Goal: Information Seeking & Learning: Learn about a topic

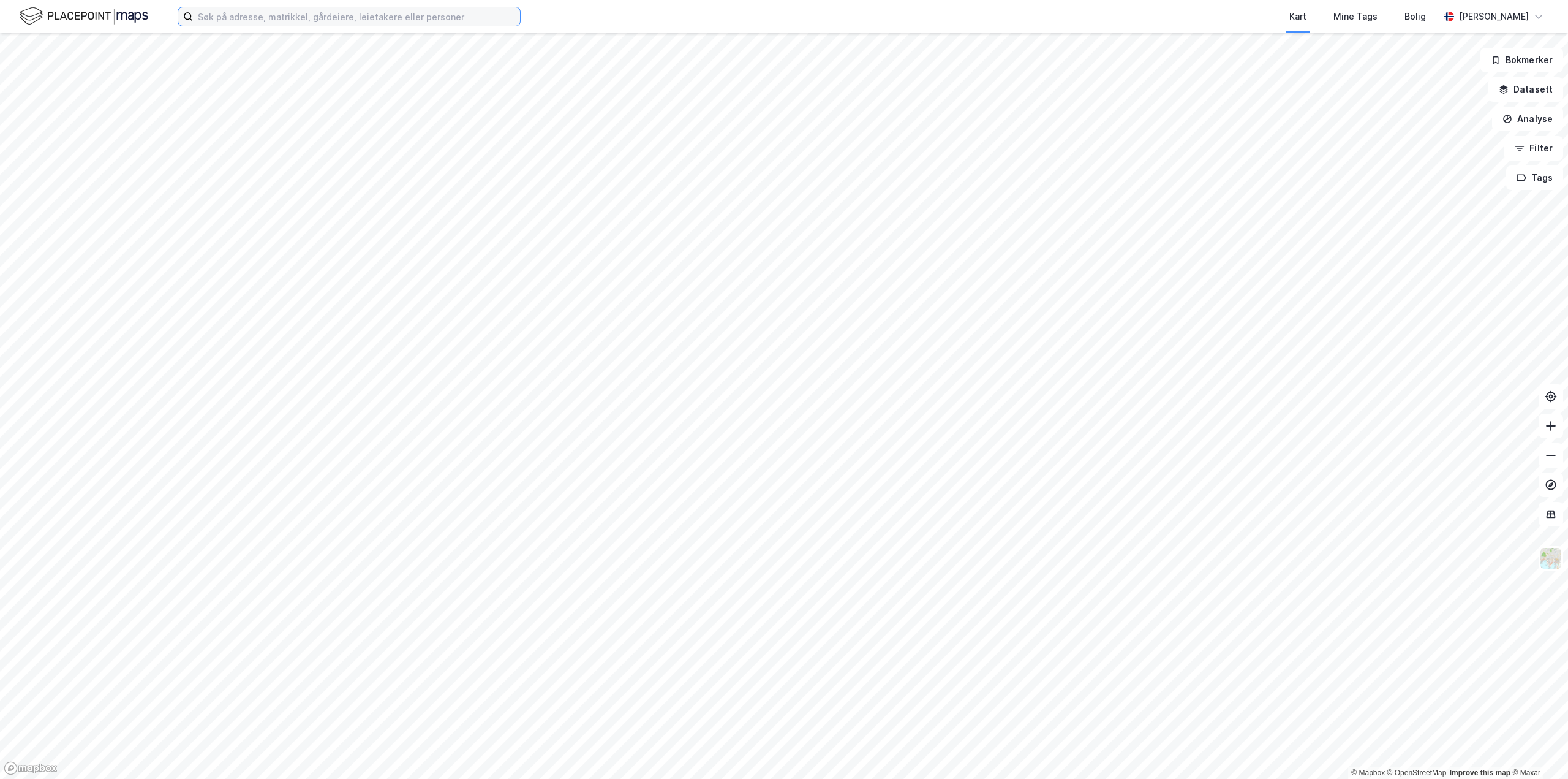
click at [318, 20] on input at bounding box center [356, 16] width 327 height 18
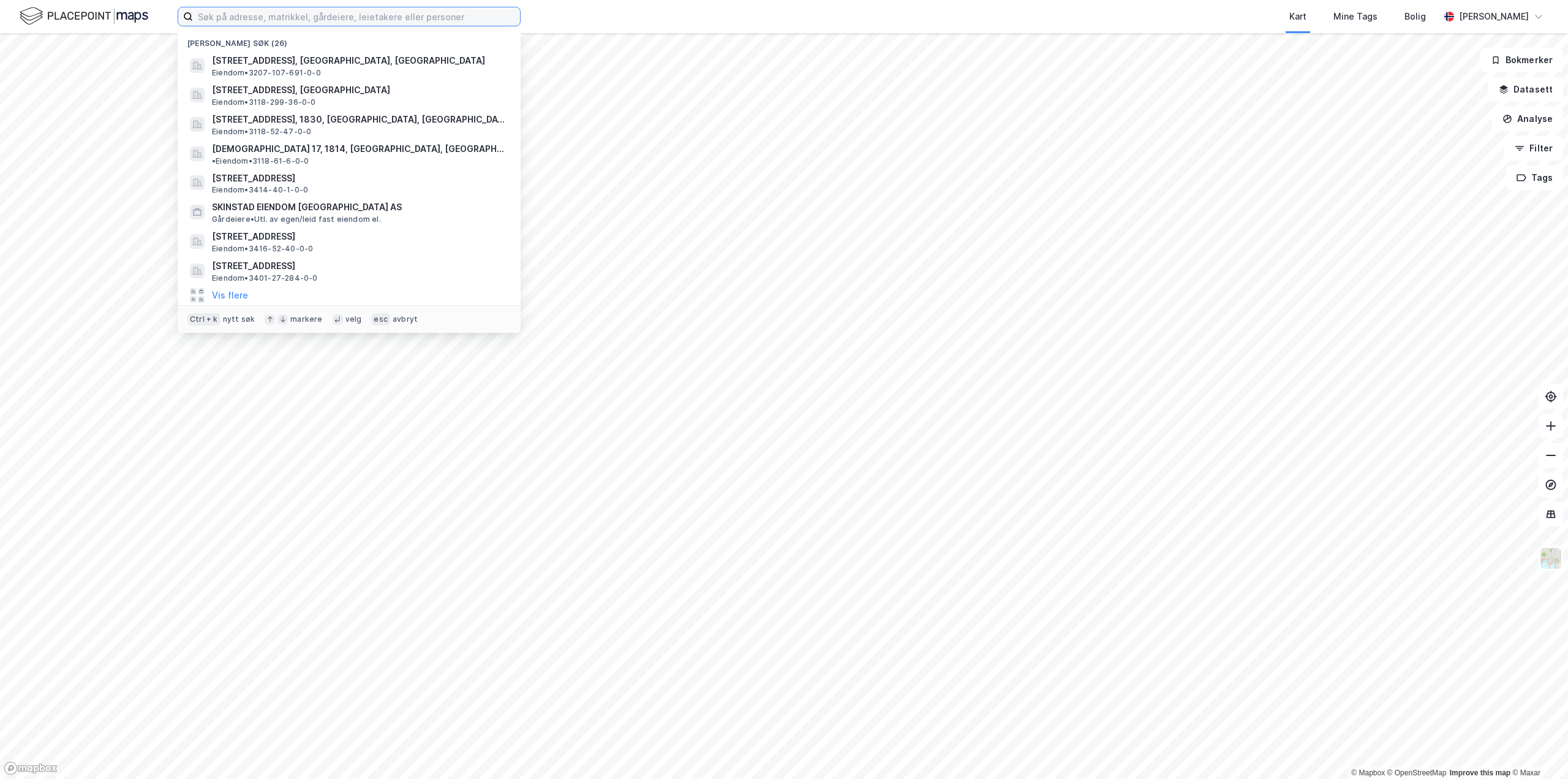
paste input "Gamle [STREET_ADDRESS]"
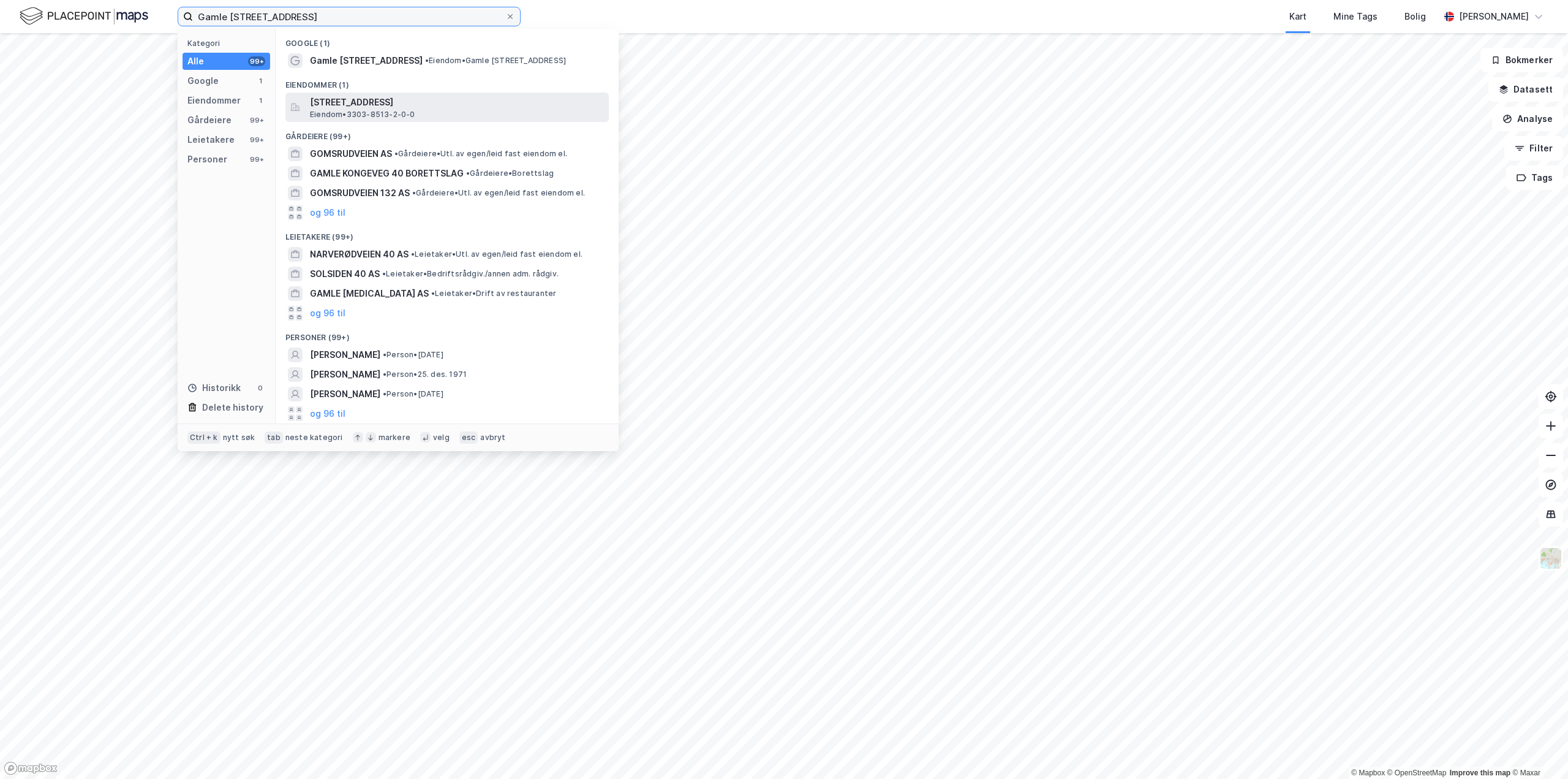
type input "Gamle [STREET_ADDRESS]"
click at [385, 103] on span "[STREET_ADDRESS]" at bounding box center [457, 102] width 294 height 15
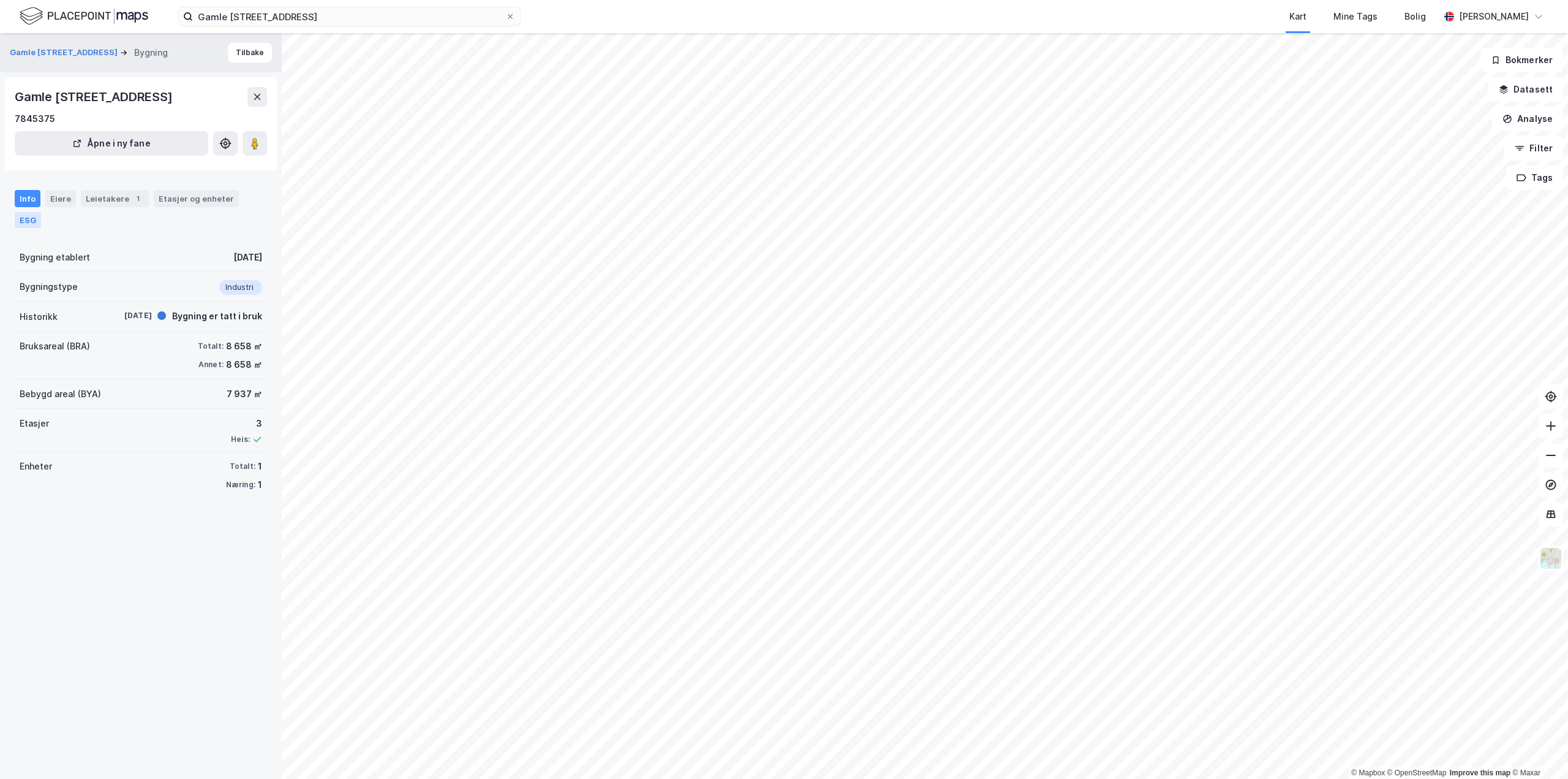
click at [27, 228] on div "ESG" at bounding box center [28, 219] width 27 height 16
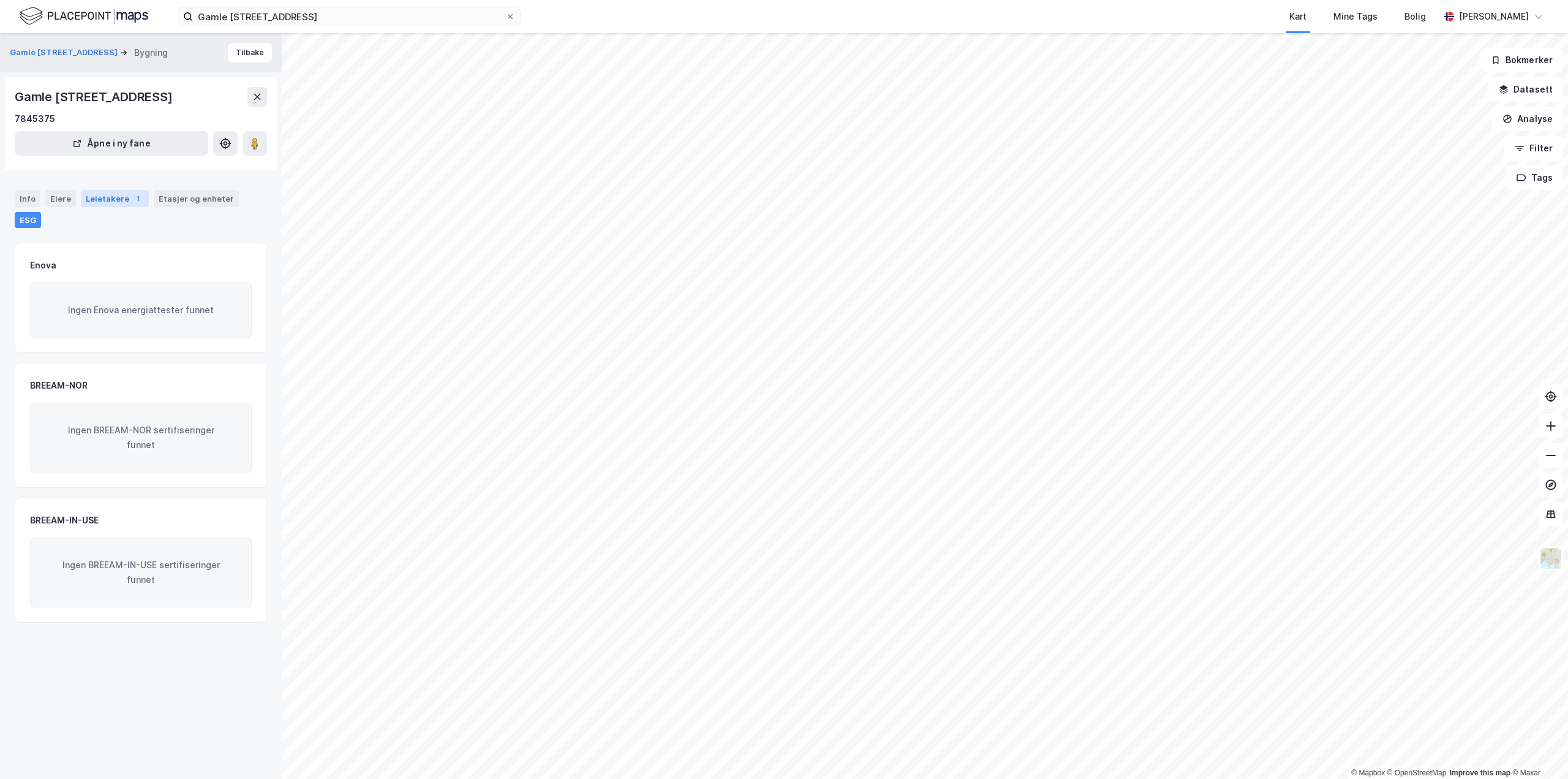
click at [104, 207] on div "Leietakere 1" at bounding box center [114, 199] width 68 height 17
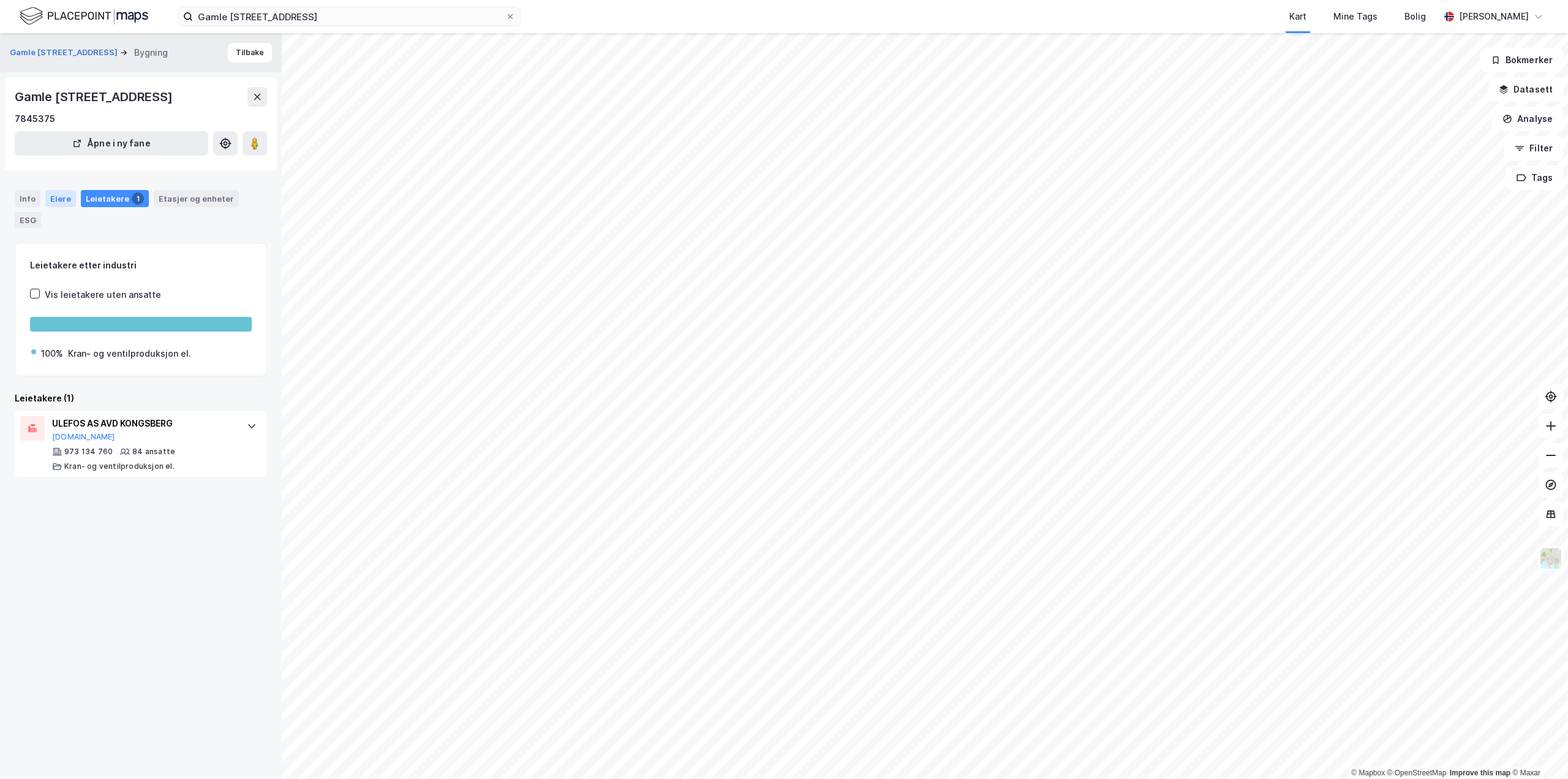
click at [60, 207] on div "Eiere" at bounding box center [61, 199] width 31 height 17
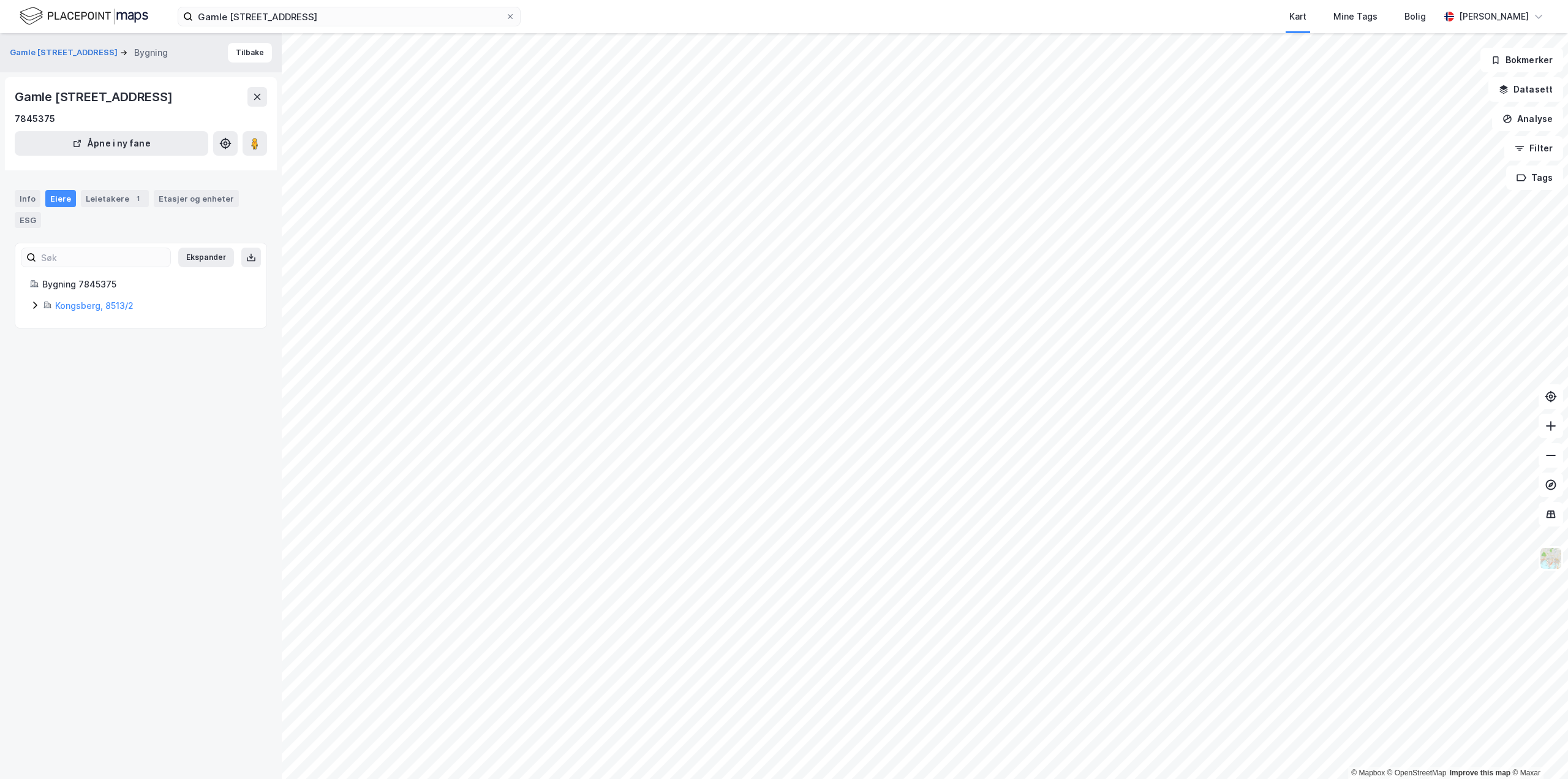
click at [35, 309] on icon at bounding box center [34, 305] width 3 height 8
click at [31, 207] on div "Info" at bounding box center [28, 199] width 26 height 17
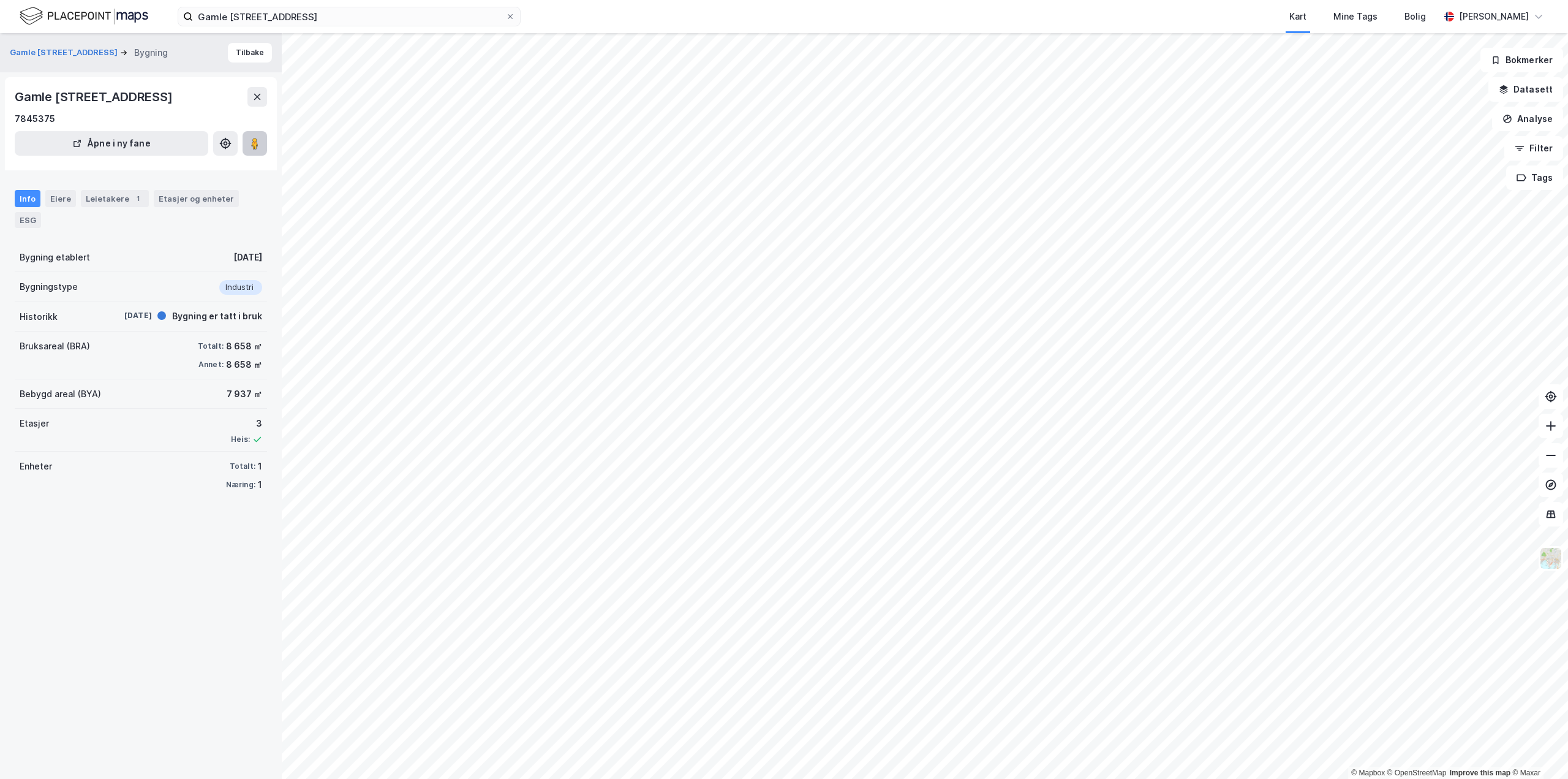
click at [258, 150] on image at bounding box center [255, 143] width 8 height 12
click at [222, 156] on button at bounding box center [225, 143] width 24 height 24
click at [48, 207] on div "Eiere" at bounding box center [61, 199] width 31 height 17
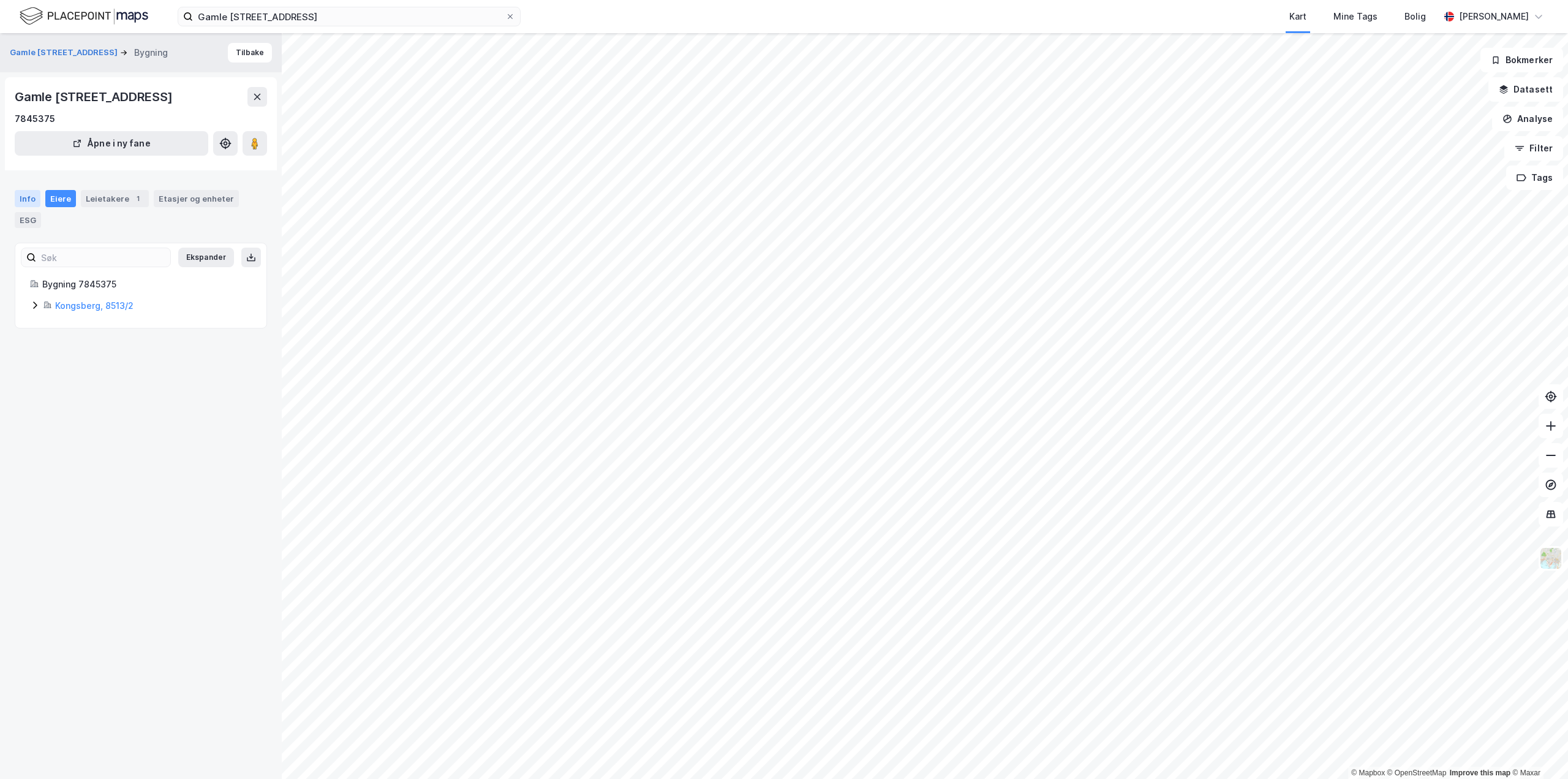
click at [22, 207] on div "Info" at bounding box center [28, 199] width 26 height 17
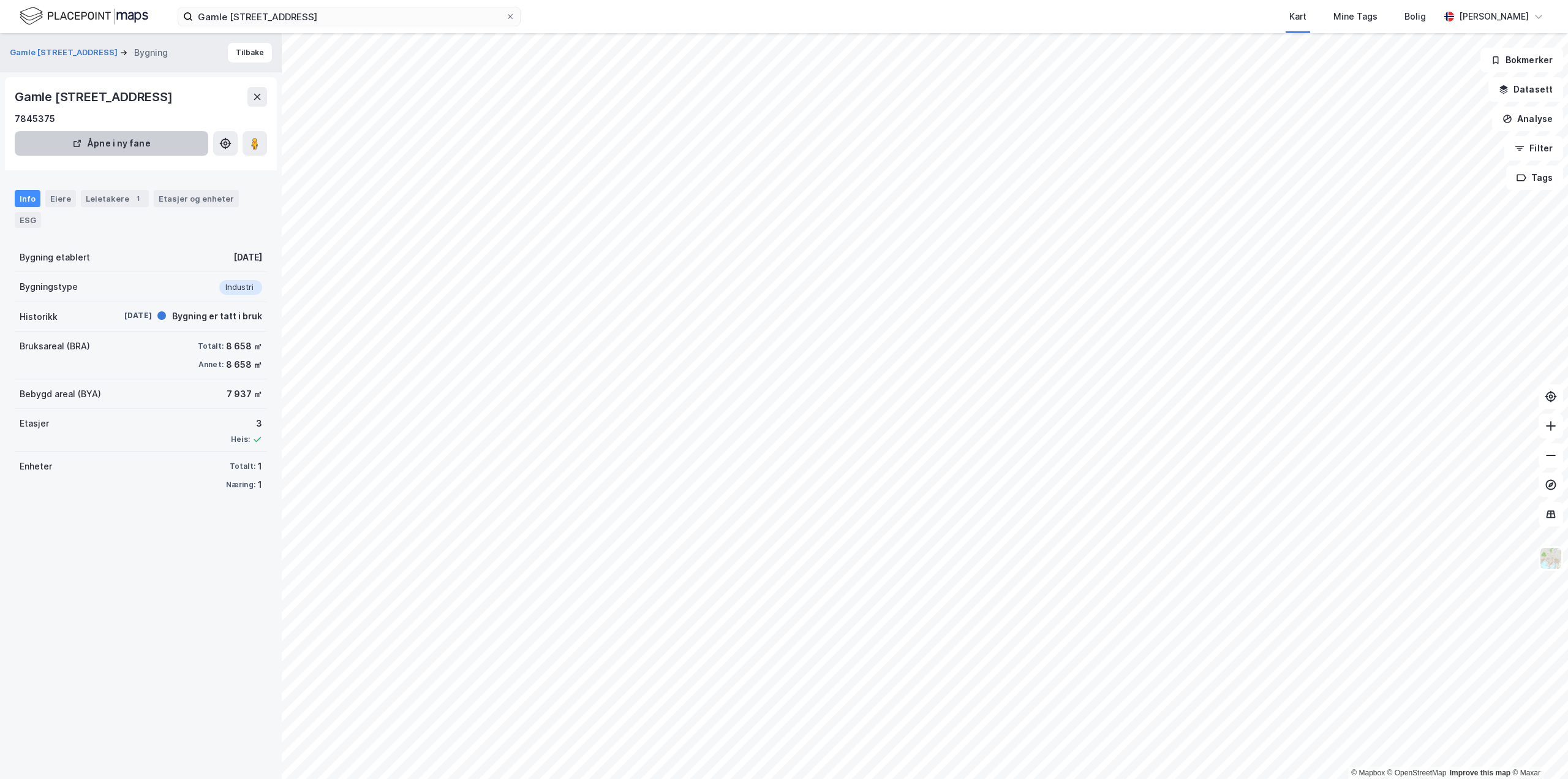
click at [102, 156] on button "Åpne i ny fane" at bounding box center [111, 143] width 194 height 24
click at [96, 207] on div "Leietakere 1" at bounding box center [114, 199] width 68 height 17
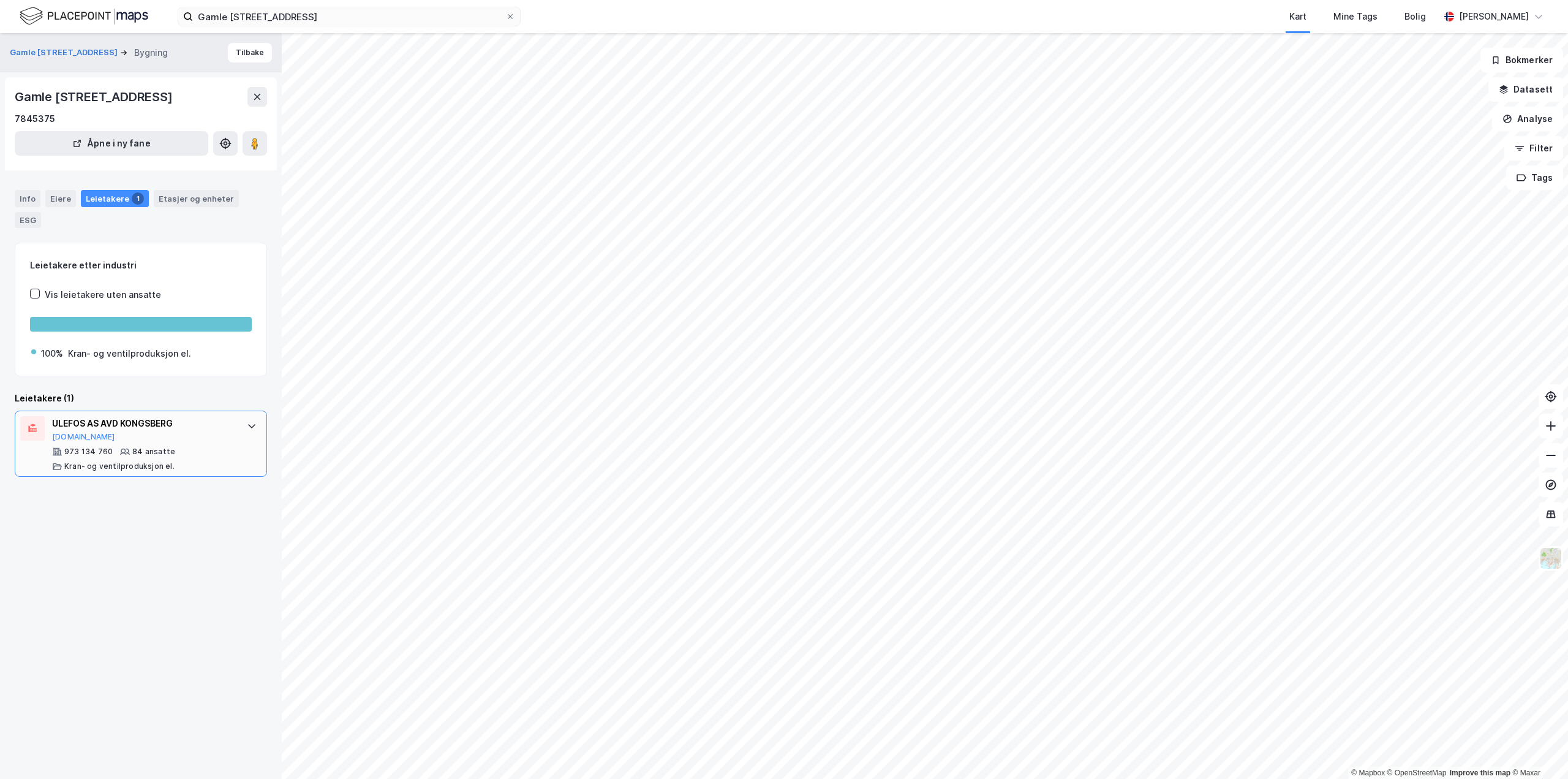
click at [112, 430] on div "ULEFOS AS AVD KONGSBERG" at bounding box center [144, 423] width 182 height 15
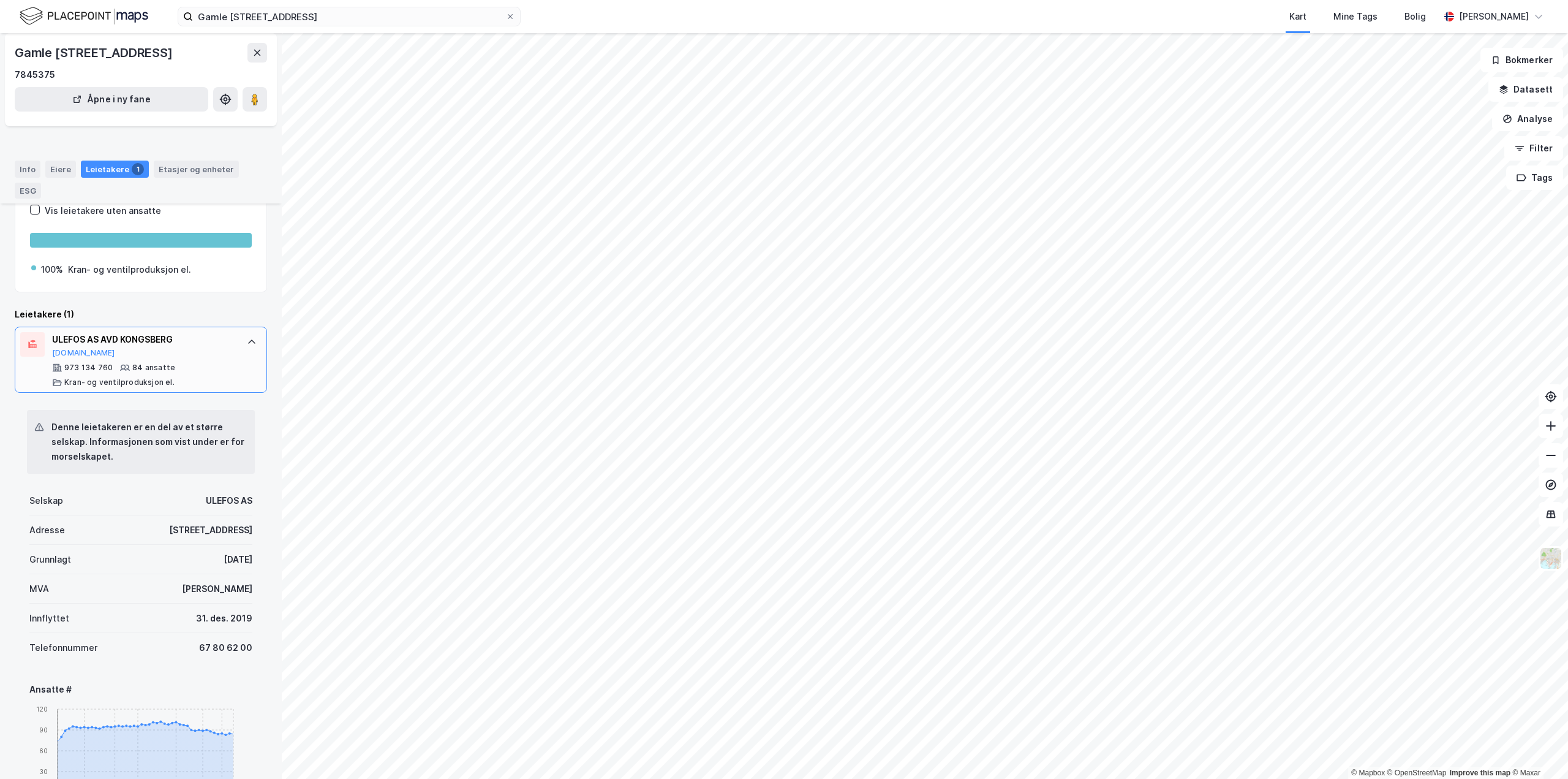
scroll to position [122, 0]
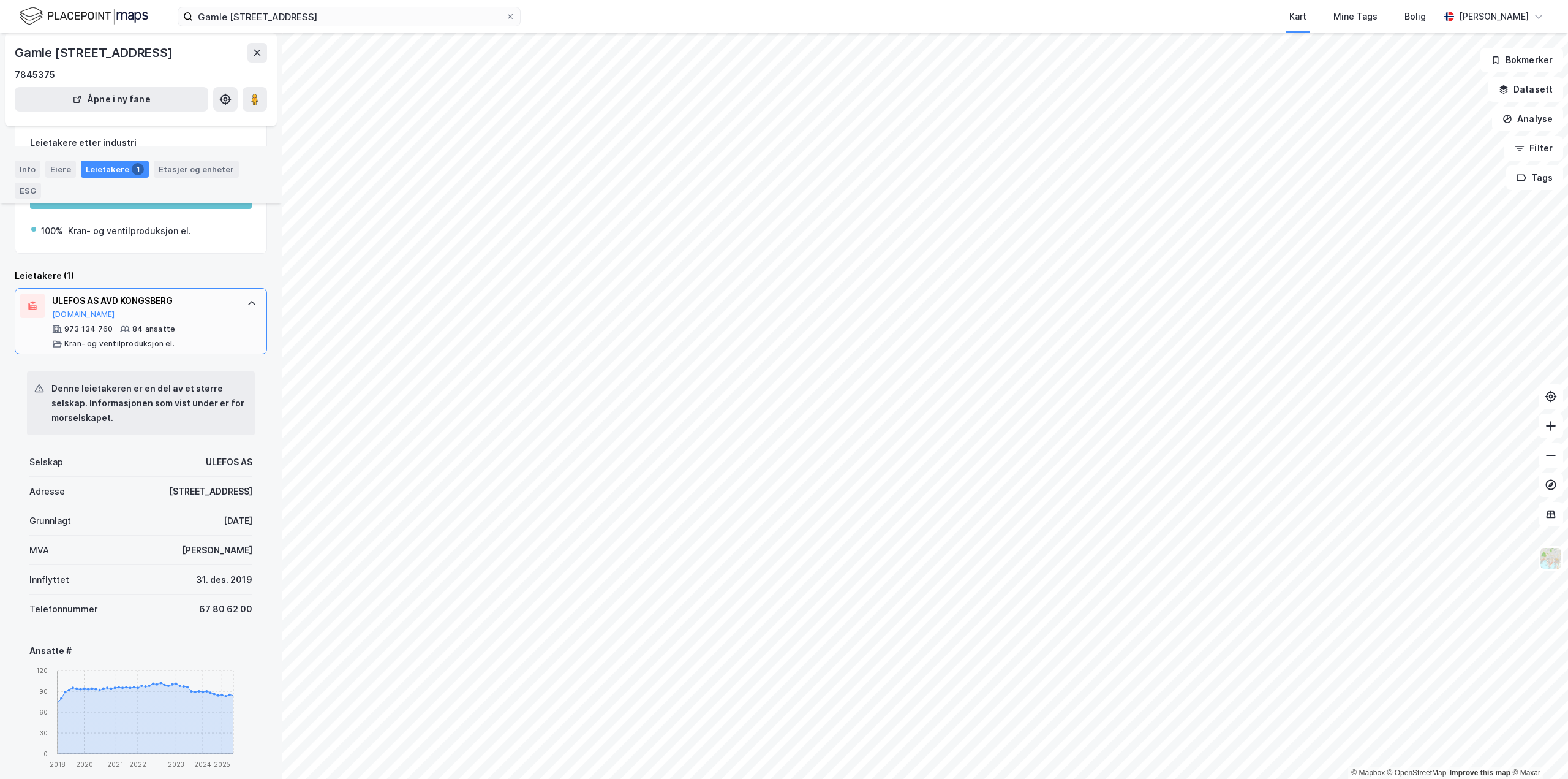
click at [122, 339] on div "ULEFOS AS AVD KONGSBERG [DOMAIN_NAME] 973 134 760 84 ansatte Kran- og ventilpro…" at bounding box center [144, 321] width 182 height 55
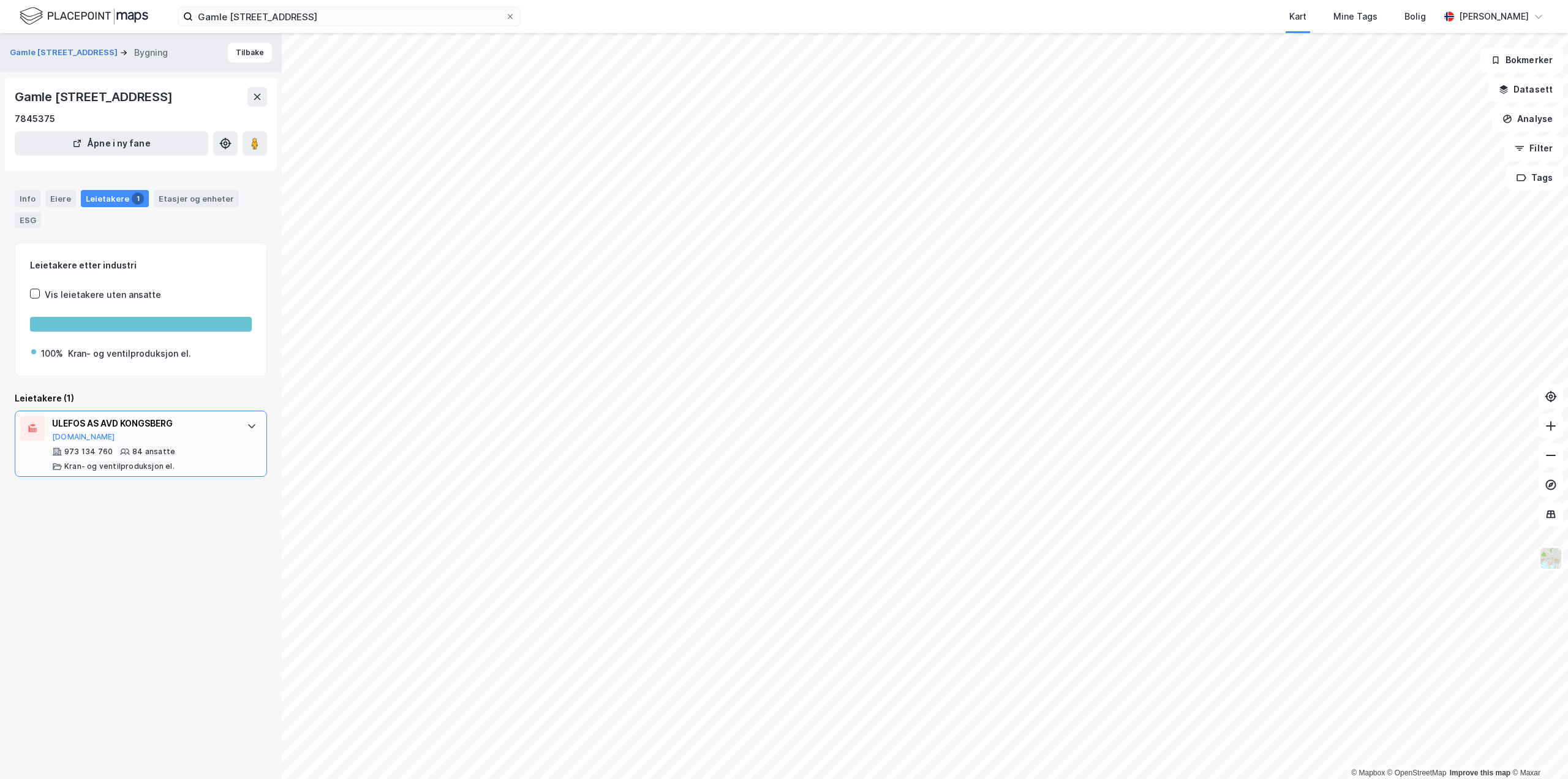
click at [108, 456] on div "973 134 760" at bounding box center [89, 451] width 48 height 9
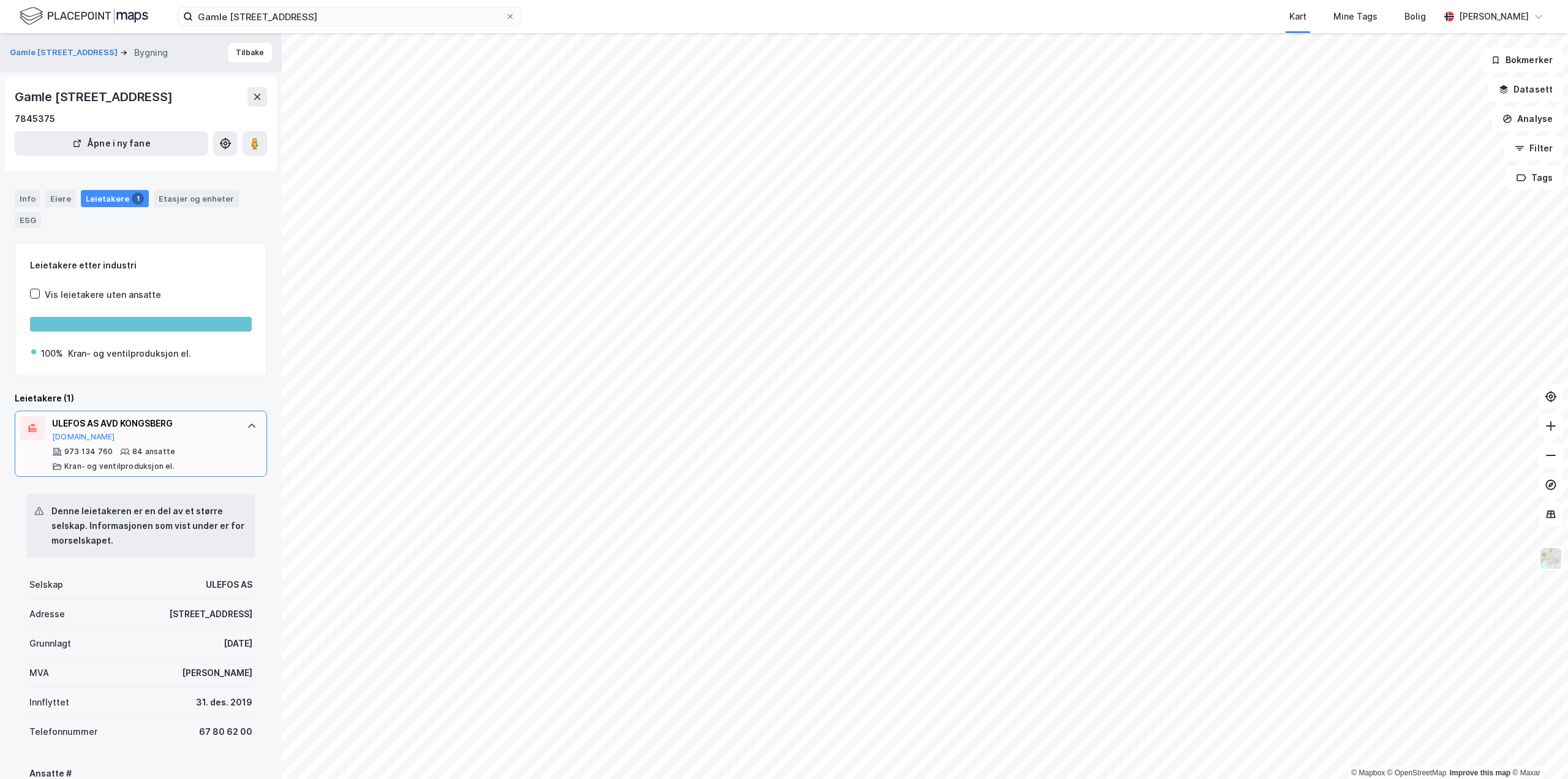
click at [71, 456] on div "973 134 760" at bounding box center [89, 451] width 48 height 9
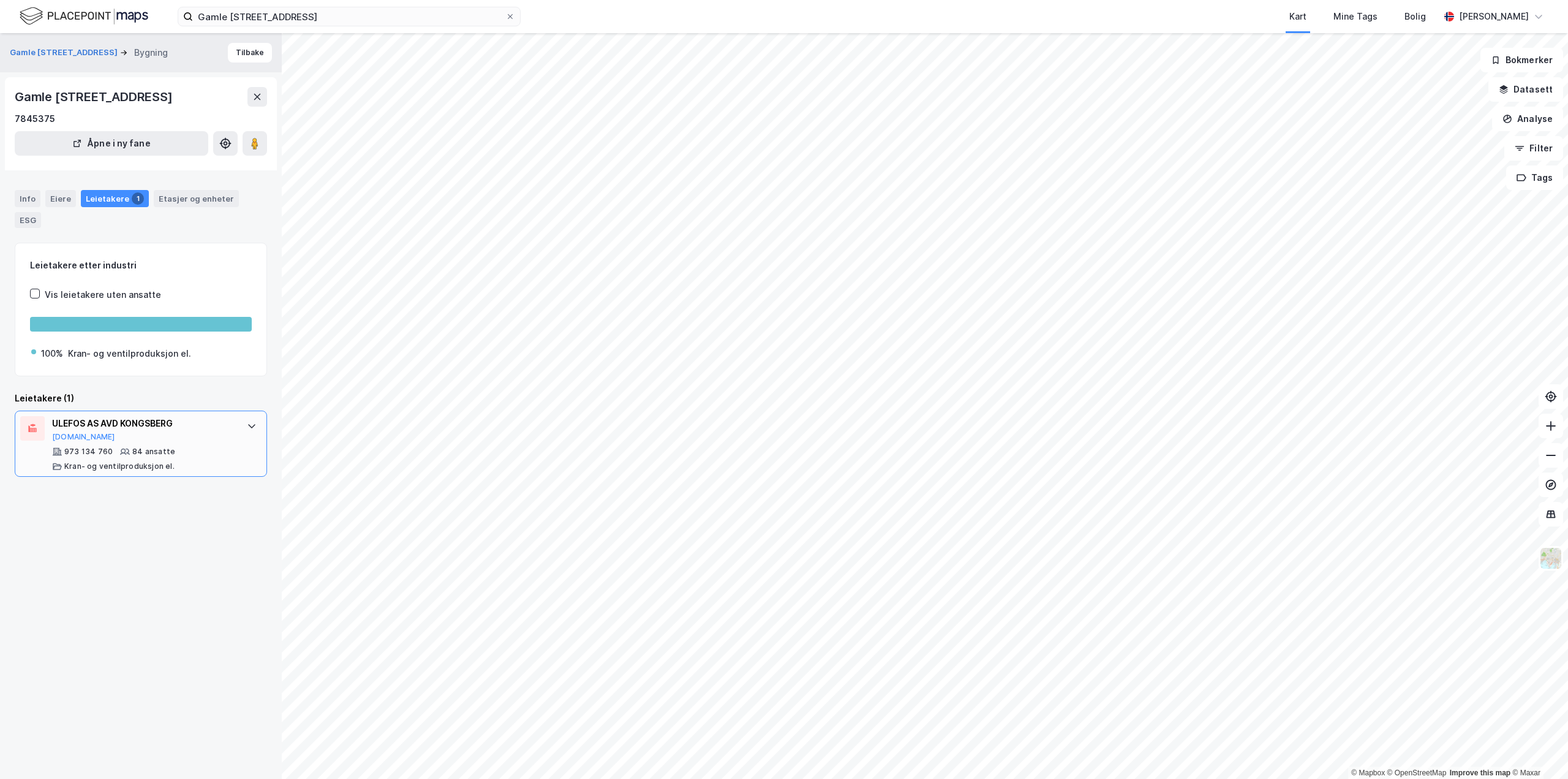
click at [71, 456] on div "973 134 760" at bounding box center [89, 451] width 48 height 9
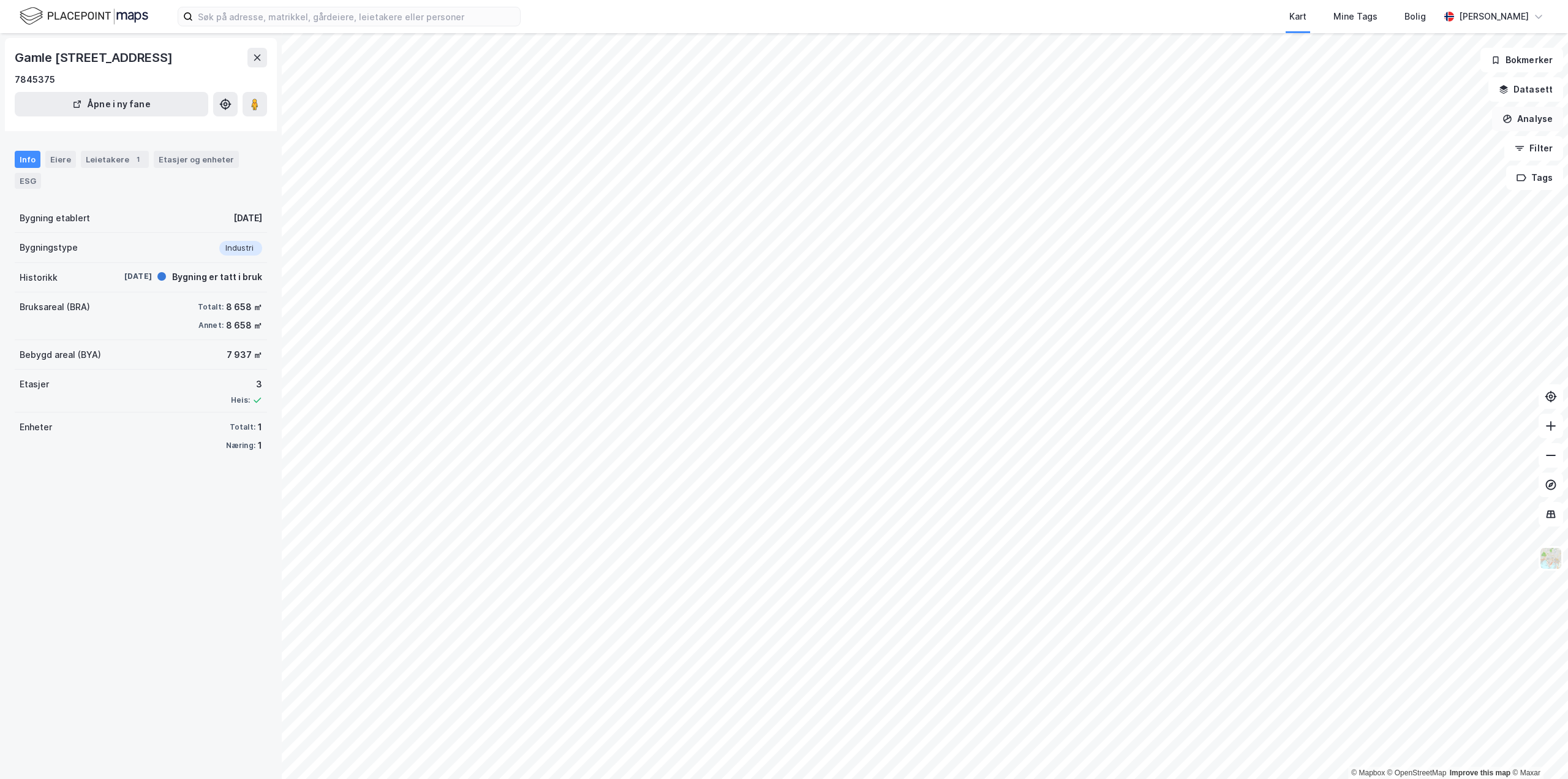
click at [1527, 118] on button "Analyse" at bounding box center [1528, 119] width 71 height 24
click at [1528, 95] on button "Datasett" at bounding box center [1526, 90] width 75 height 24
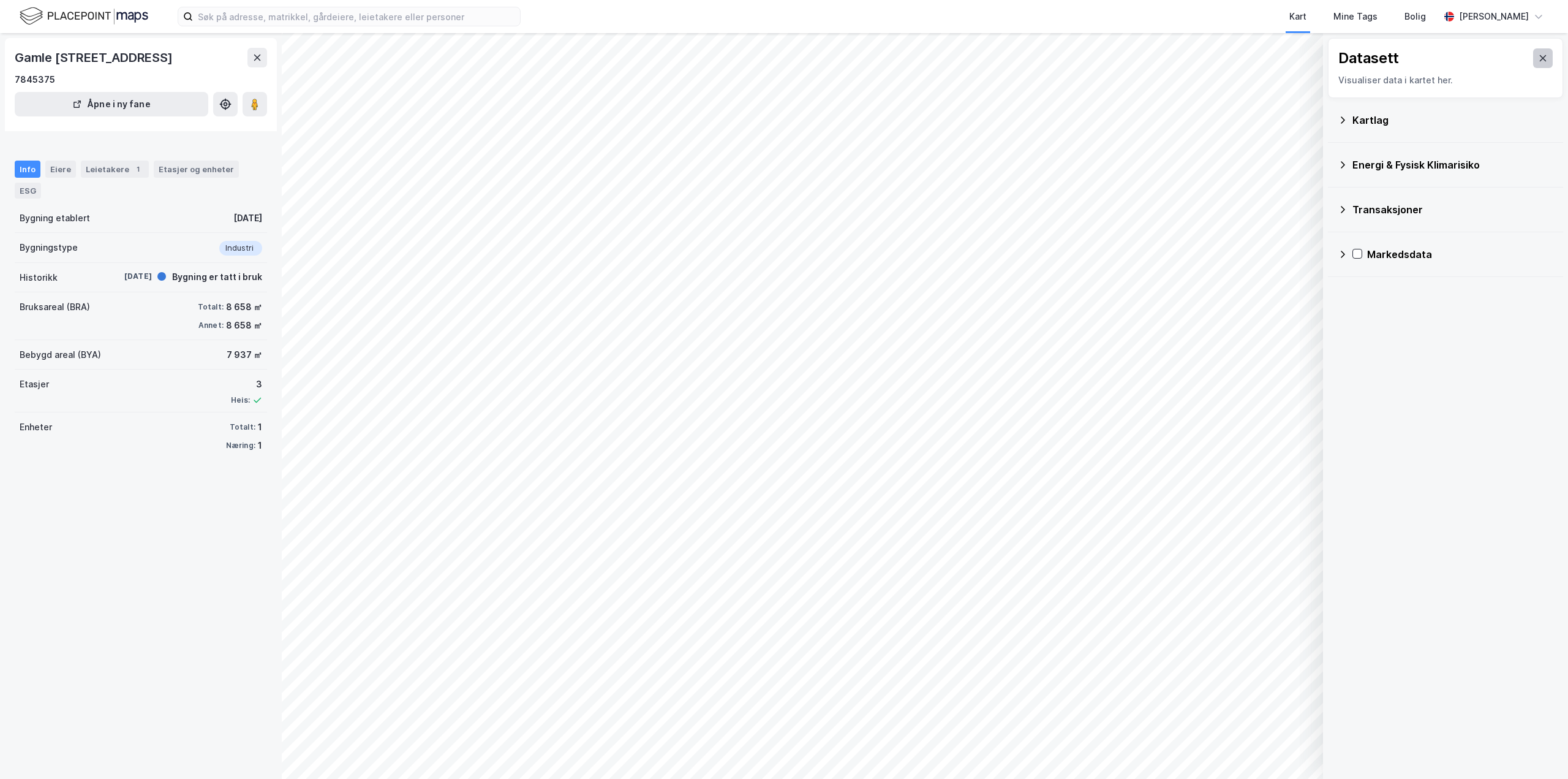
click at [1538, 62] on icon at bounding box center [1542, 58] width 9 height 9
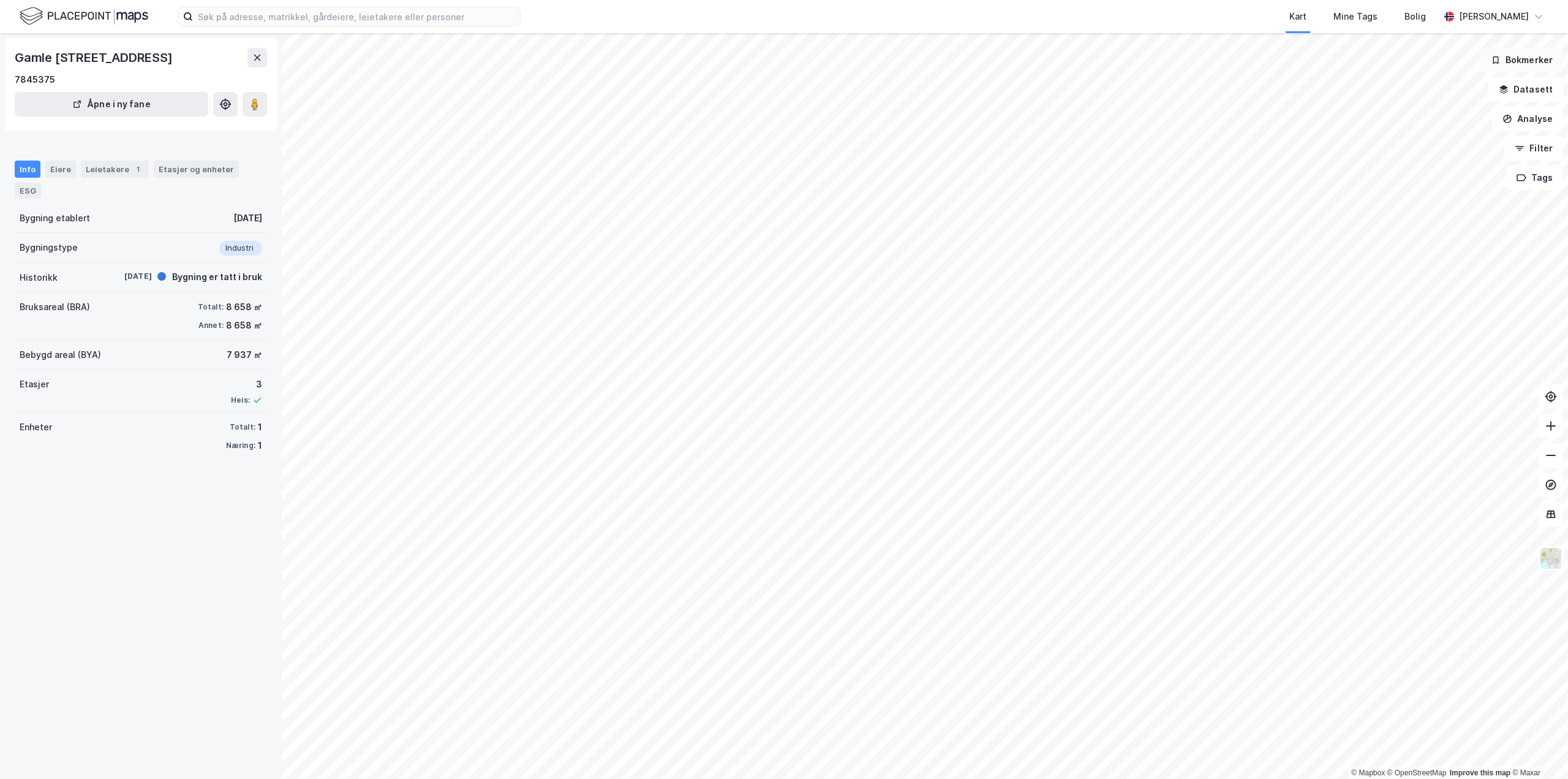
click at [1528, 65] on button "Bokmerker" at bounding box center [1522, 60] width 83 height 24
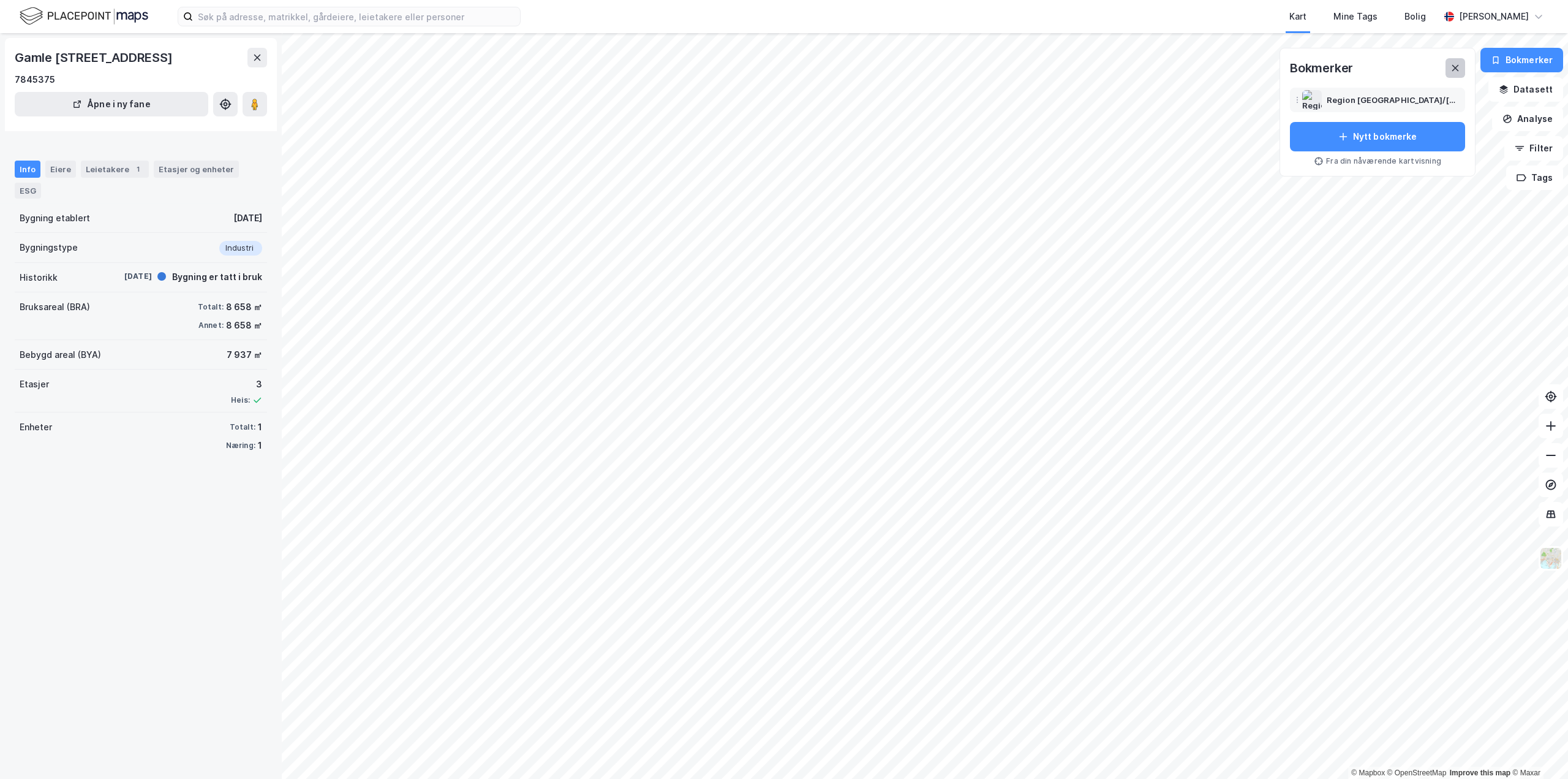
click at [1466, 67] on button at bounding box center [1455, 68] width 20 height 20
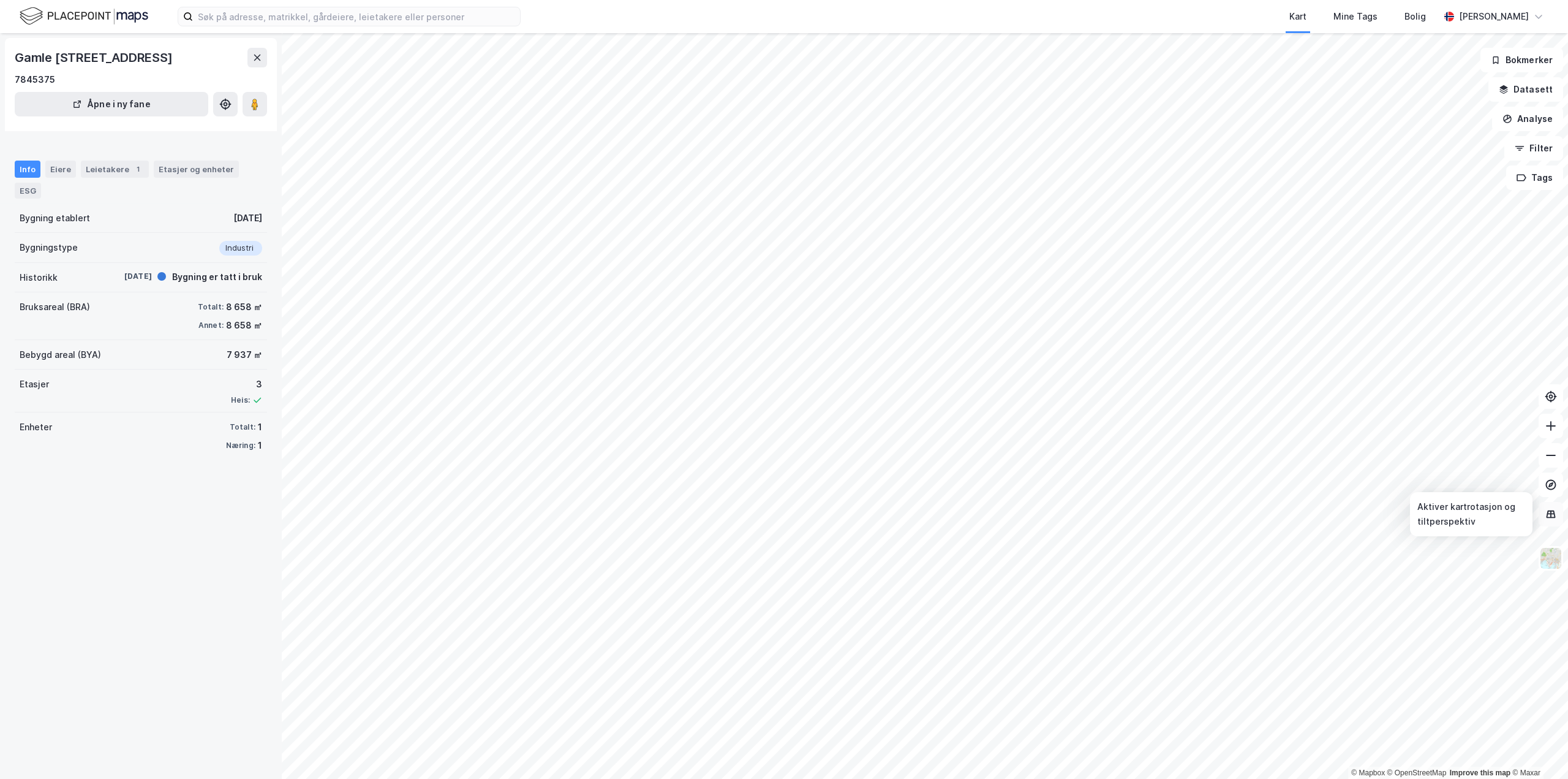
click at [1550, 516] on icon at bounding box center [1551, 513] width 9 height 8
